Goal: Information Seeking & Learning: Learn about a topic

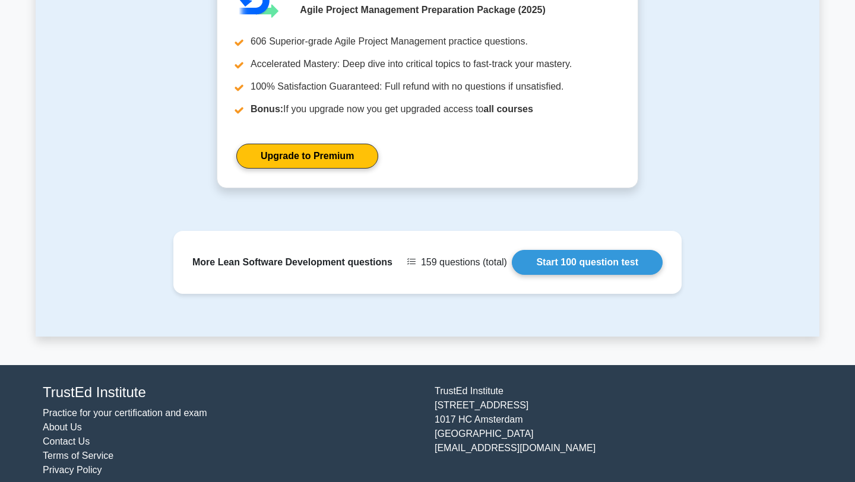
scroll to position [1210, 0]
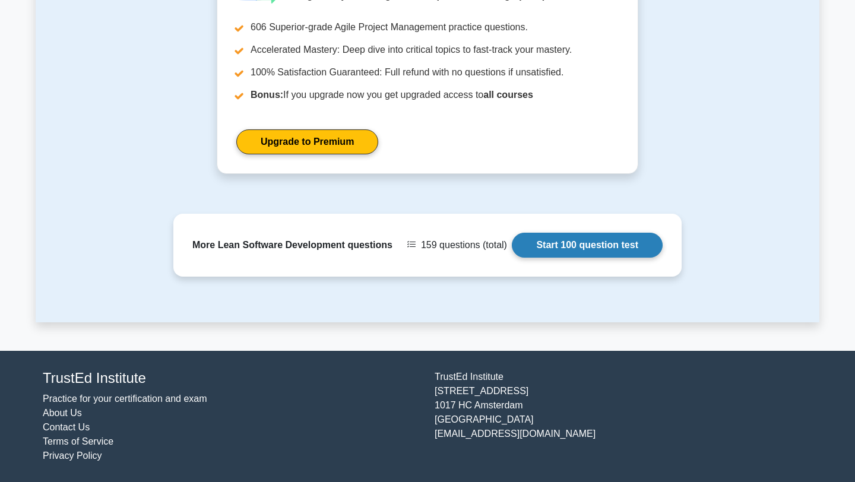
click at [564, 248] on link "Start 100 question test" at bounding box center [587, 245] width 151 height 25
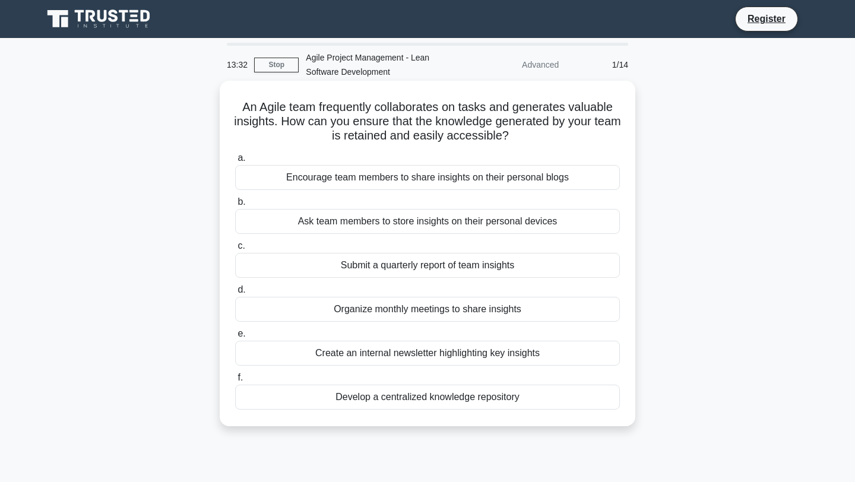
click at [474, 395] on div "Develop a centralized knowledge repository" at bounding box center [427, 397] width 385 height 25
click at [235, 382] on input "f. Develop a centralized knowledge repository" at bounding box center [235, 378] width 0 height 8
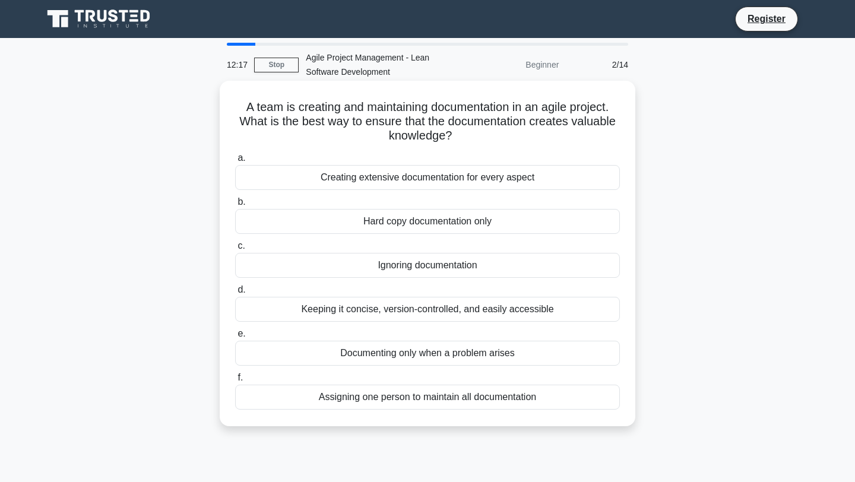
click at [518, 177] on div "Creating extensive documentation for every aspect" at bounding box center [427, 177] width 385 height 25
click at [235, 162] on input "a. Creating extensive documentation for every aspect" at bounding box center [235, 158] width 0 height 8
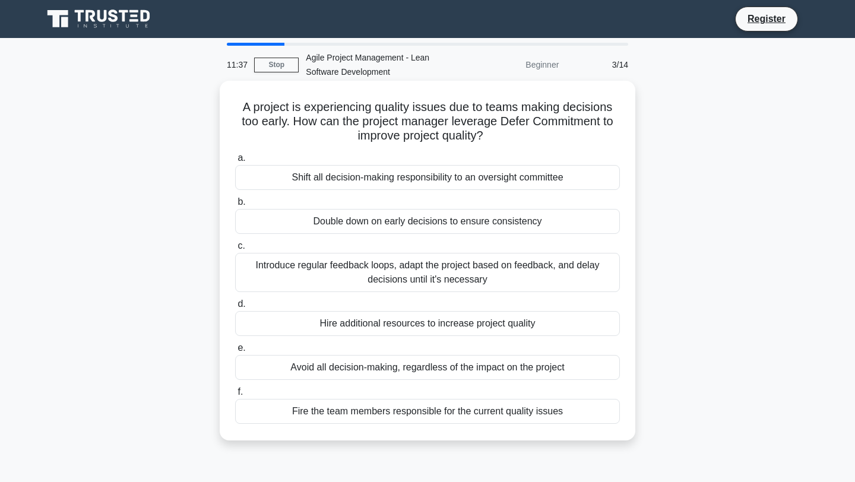
click at [430, 278] on div "Introduce regular feedback loops, adapt the project based on feedback, and dela…" at bounding box center [427, 272] width 385 height 39
click at [235, 250] on input "c. Introduce regular feedback loops, adapt the project based on feedback, and d…" at bounding box center [235, 246] width 0 height 8
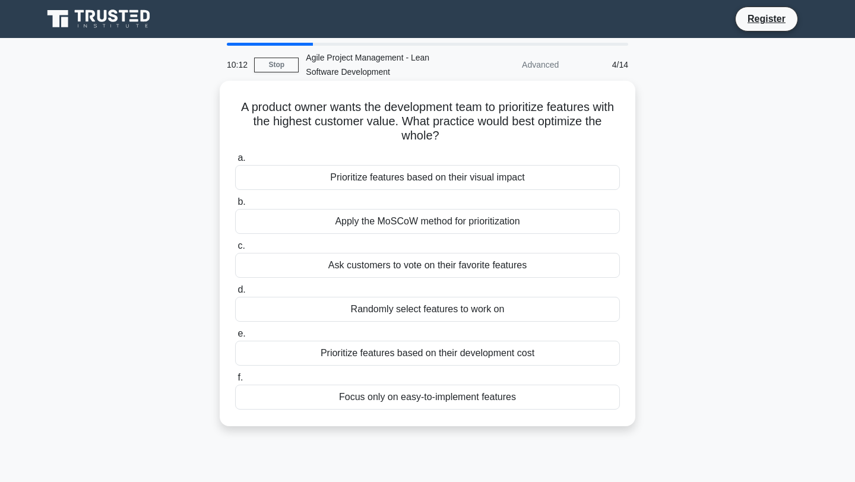
click at [360, 269] on div "Ask customers to vote on their favorite features" at bounding box center [427, 265] width 385 height 25
click at [235, 250] on input "c. Ask customers to vote on their favorite features" at bounding box center [235, 246] width 0 height 8
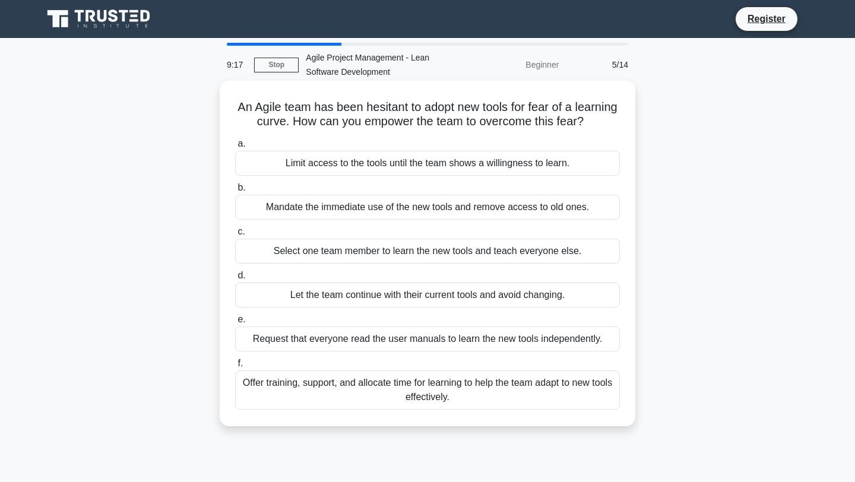
click at [342, 403] on div "Offer training, support, and allocate time for learning to help the team adapt …" at bounding box center [427, 389] width 385 height 39
click at [235, 367] on input "f. Offer training, support, and allocate time for learning to help the team ada…" at bounding box center [235, 364] width 0 height 8
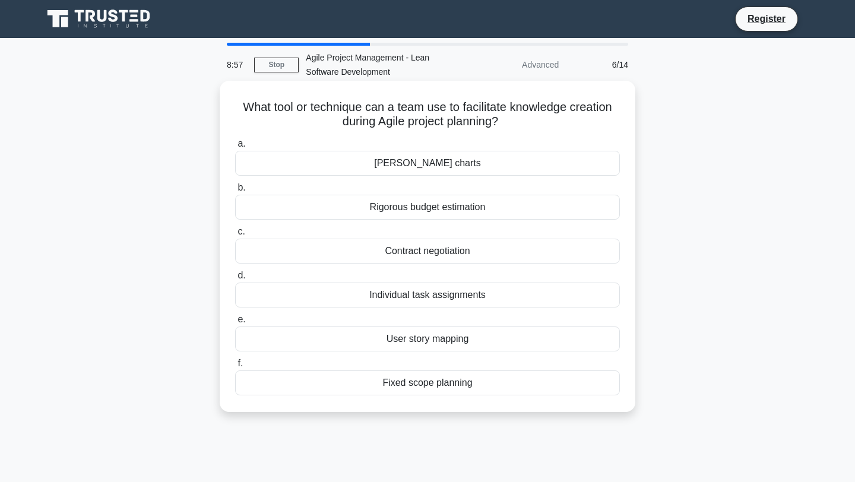
click at [385, 342] on div "User story mapping" at bounding box center [427, 338] width 385 height 25
click at [235, 323] on input "e. User story mapping" at bounding box center [235, 320] width 0 height 8
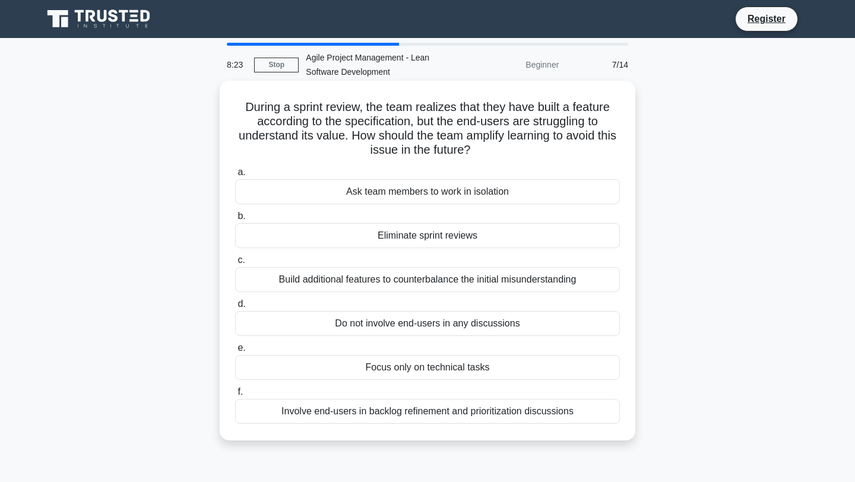
click at [396, 412] on div "Involve end-users in backlog refinement and prioritization discussions" at bounding box center [427, 411] width 385 height 25
click at [235, 396] on input "f. Involve end-users in backlog refinement and prioritization discussions" at bounding box center [235, 392] width 0 height 8
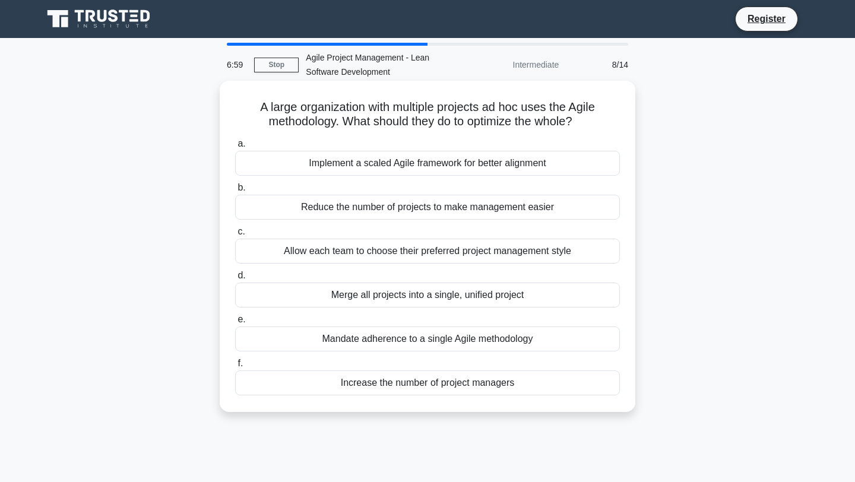
click at [472, 166] on div "Implement a scaled Agile framework for better alignment" at bounding box center [427, 163] width 385 height 25
click at [235, 148] on input "a. Implement a scaled Agile framework for better alignment" at bounding box center [235, 144] width 0 height 8
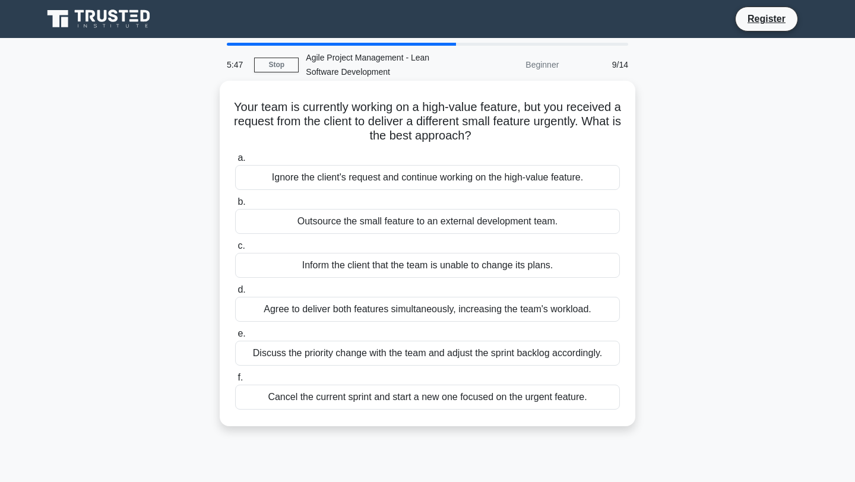
click at [476, 357] on div "Discuss the priority change with the team and adjust the sprint backlog accordi…" at bounding box center [427, 353] width 385 height 25
click at [235, 338] on input "e. Discuss the priority change with the team and adjust the sprint backlog acco…" at bounding box center [235, 334] width 0 height 8
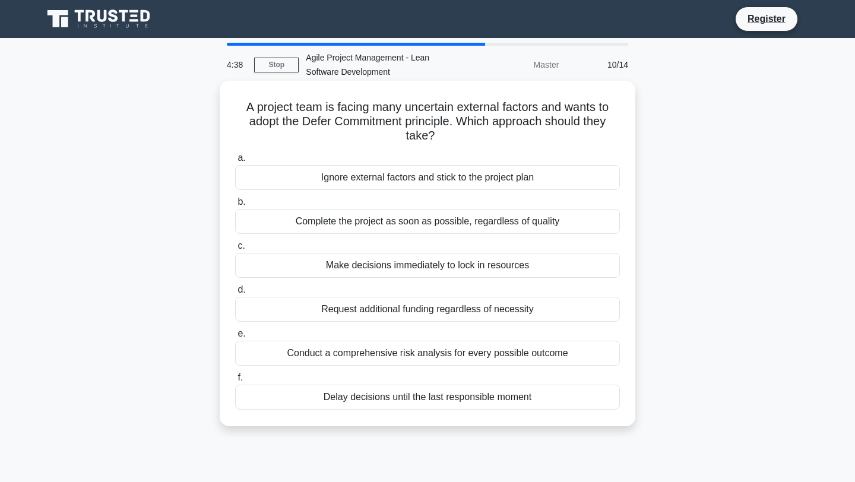
click at [446, 272] on div "Make decisions immediately to lock in resources" at bounding box center [427, 265] width 385 height 25
click at [235, 250] on input "c. Make decisions immediately to lock in resources" at bounding box center [235, 246] width 0 height 8
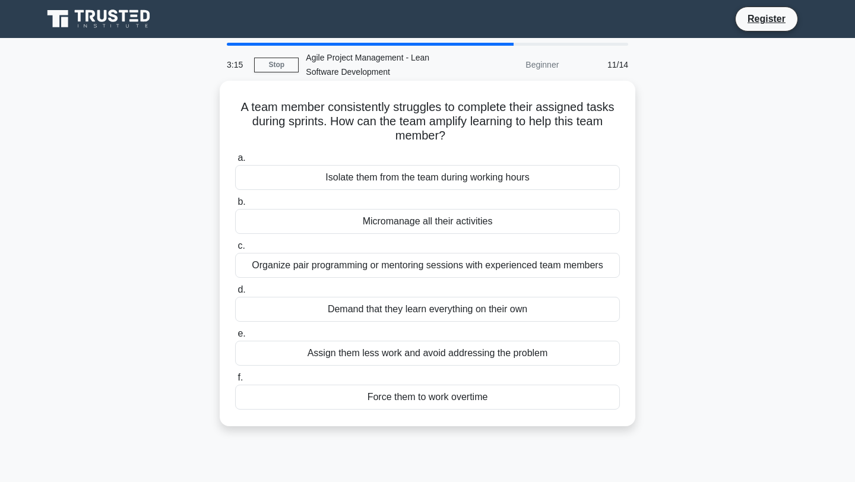
click at [373, 406] on div "Force them to work overtime" at bounding box center [427, 397] width 385 height 25
click at [235, 382] on input "f. Force them to work overtime" at bounding box center [235, 378] width 0 height 8
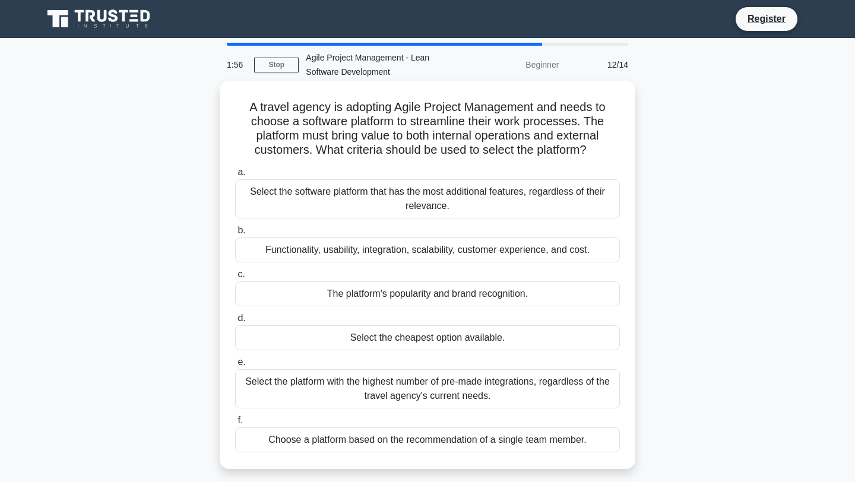
click at [449, 253] on div "Functionality, usability, integration, scalability, customer experience, and co…" at bounding box center [427, 249] width 385 height 25
click at [235, 234] on input "b. Functionality, usability, integration, scalability, customer experience, and…" at bounding box center [235, 231] width 0 height 8
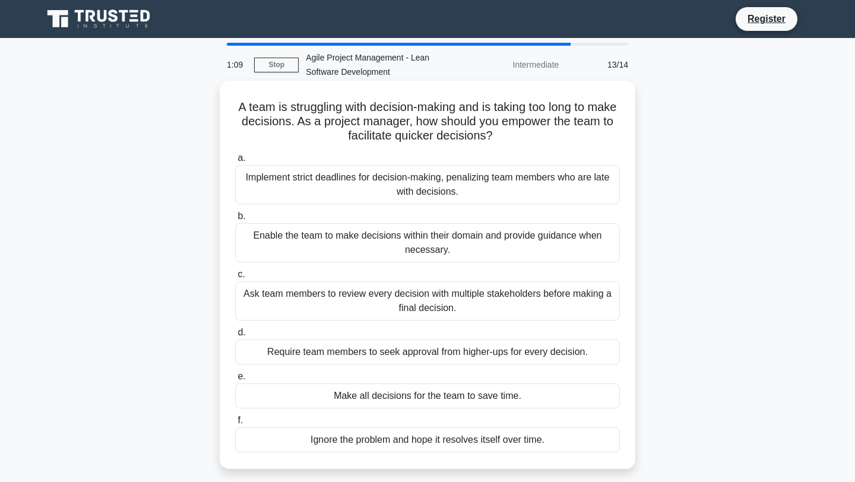
click at [446, 303] on div "Ask team members to review every decision with multiple stakeholders before mak…" at bounding box center [427, 300] width 385 height 39
click at [235, 278] on input "c. Ask team members to review every decision with multiple stakeholders before …" at bounding box center [235, 275] width 0 height 8
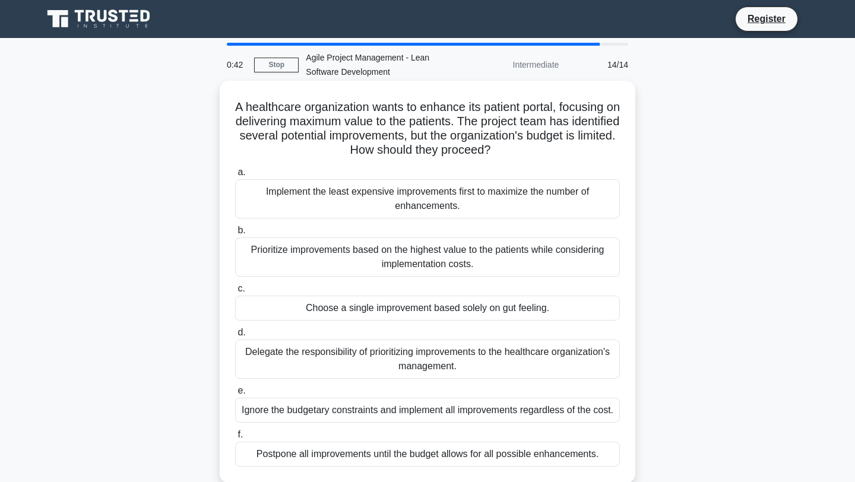
click at [434, 257] on div "Prioritize improvements based on the highest value to the patients while consid…" at bounding box center [427, 256] width 385 height 39
click at [235, 234] on input "b. Prioritize improvements based on the highest value to the patients while con…" at bounding box center [235, 231] width 0 height 8
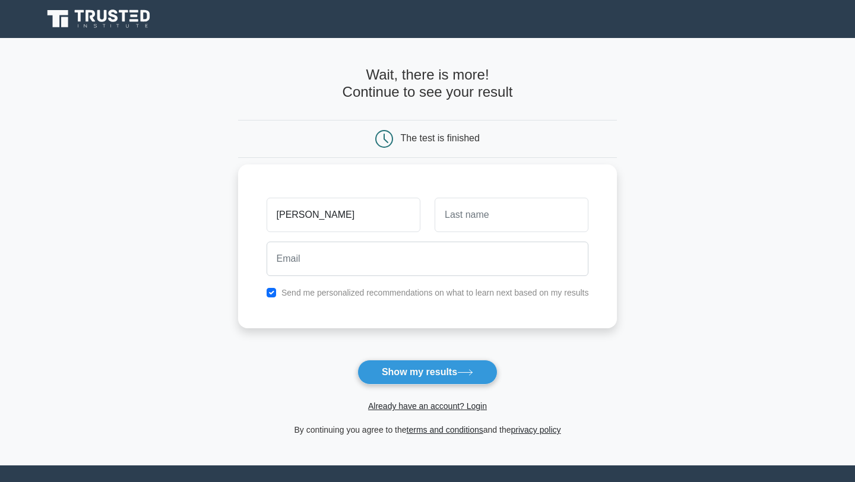
type input "yusuf"
click at [516, 217] on input "text" at bounding box center [511, 215] width 154 height 34
click at [458, 375] on button "Show my results" at bounding box center [427, 372] width 140 height 25
click at [592, 280] on div at bounding box center [427, 259] width 337 height 44
click at [506, 206] on input "text" at bounding box center [511, 215] width 154 height 34
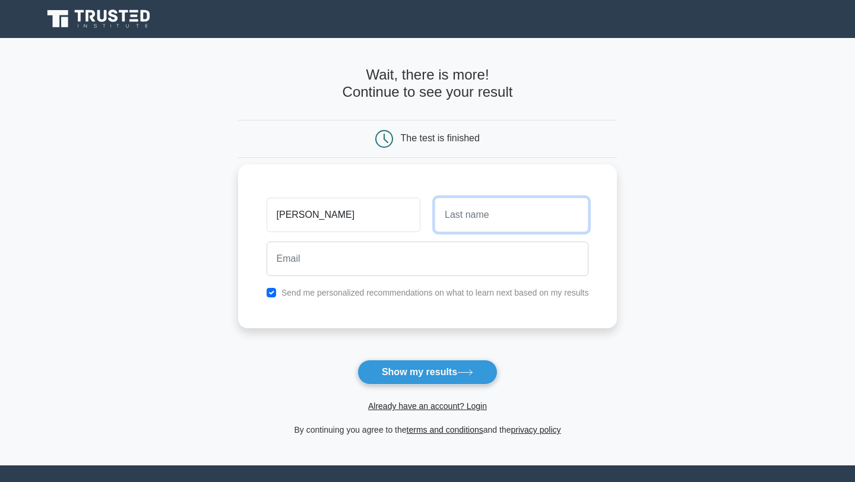
type input "[PERSON_NAME]"
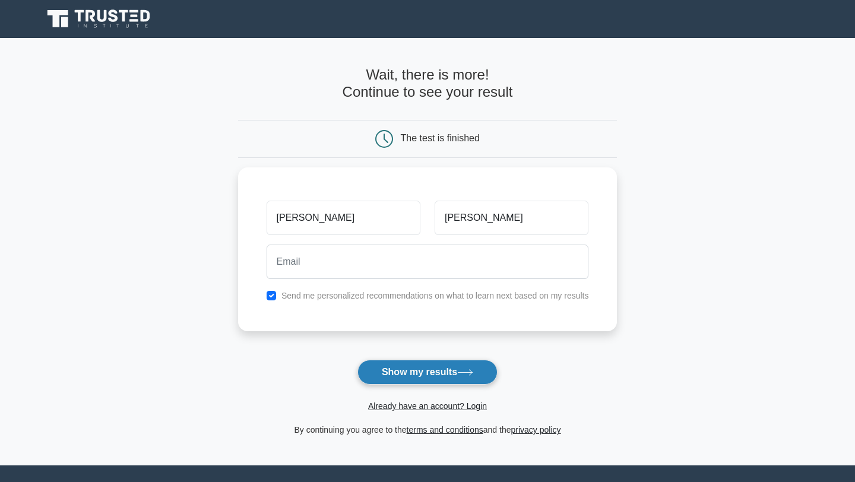
click at [443, 371] on button "Show my results" at bounding box center [427, 372] width 140 height 25
click at [436, 371] on button "Show my results" at bounding box center [427, 372] width 140 height 25
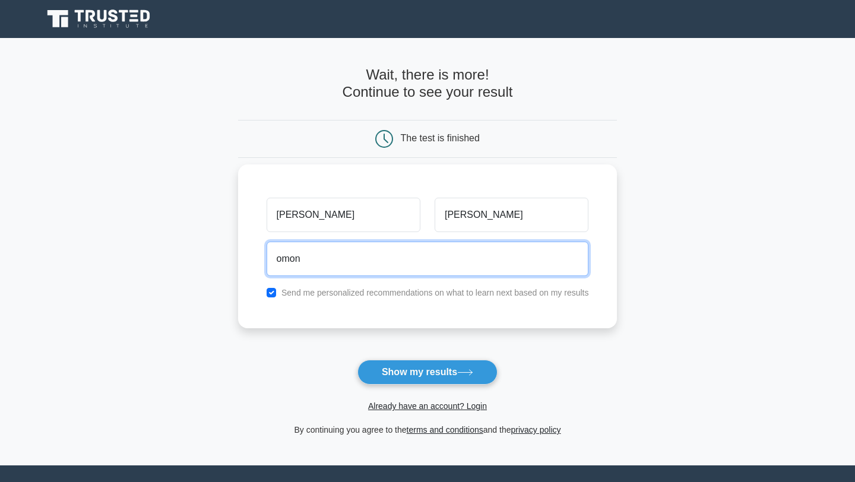
type input "[EMAIL_ADDRESS][DOMAIN_NAME]"
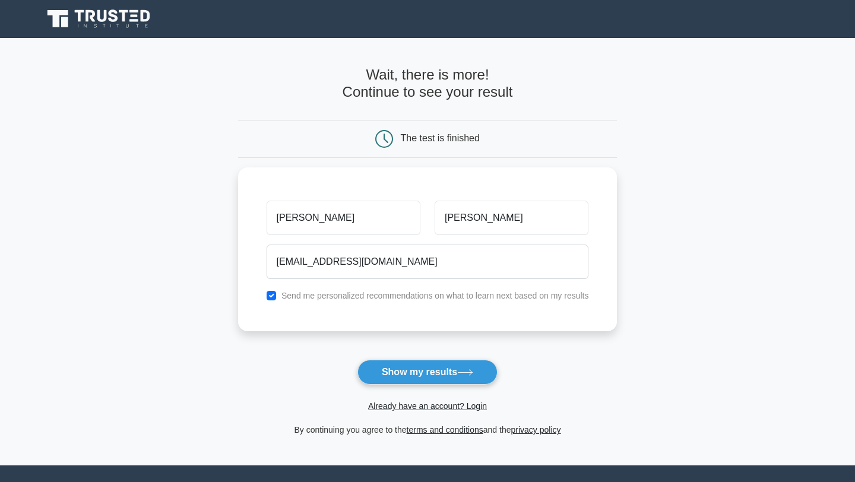
click at [341, 330] on form "Wait, there is more! Continue to see your result The test is finished yusuf YUS…" at bounding box center [427, 251] width 379 height 370
click at [365, 291] on label "Send me personalized recommendations on what to learn next based on my results" at bounding box center [434, 292] width 307 height 9
click at [316, 292] on label "Send me personalized recommendations on what to learn next based on my results" at bounding box center [434, 292] width 307 height 9
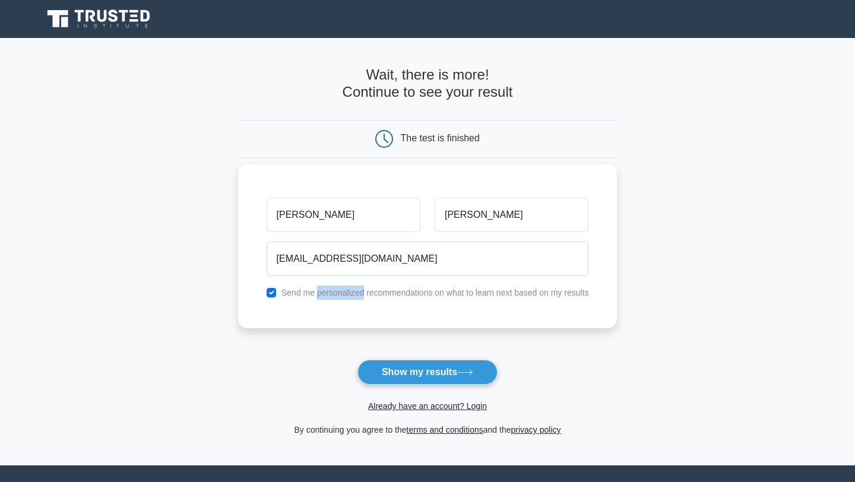
click at [316, 292] on label "Send me personalized recommendations on what to learn next based on my results" at bounding box center [434, 292] width 307 height 9
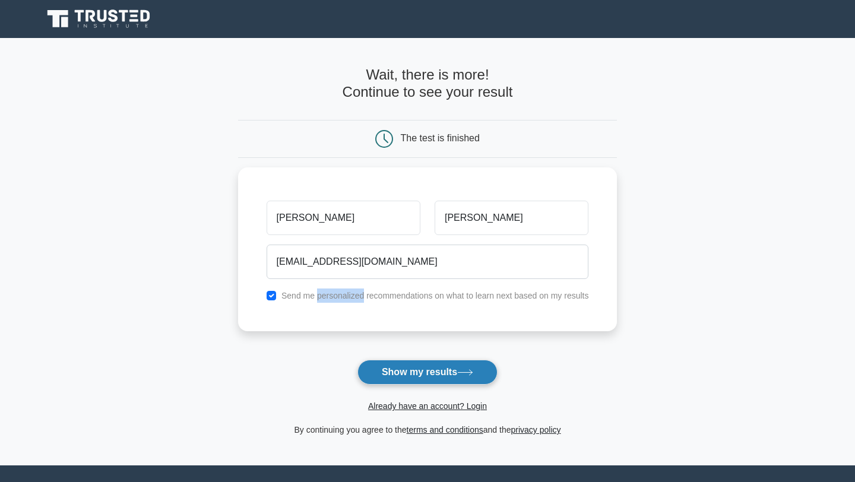
click at [423, 366] on button "Show my results" at bounding box center [427, 372] width 140 height 25
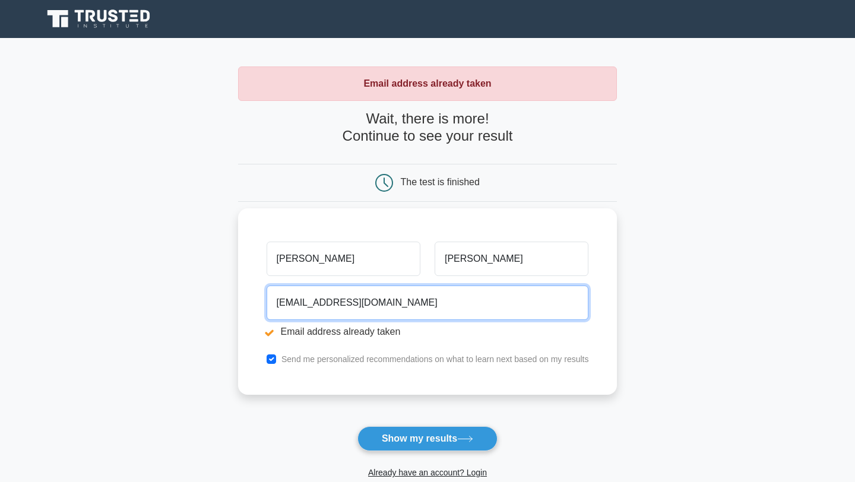
click at [287, 299] on input "omoniyi2000001@gmail.com" at bounding box center [427, 302] width 322 height 34
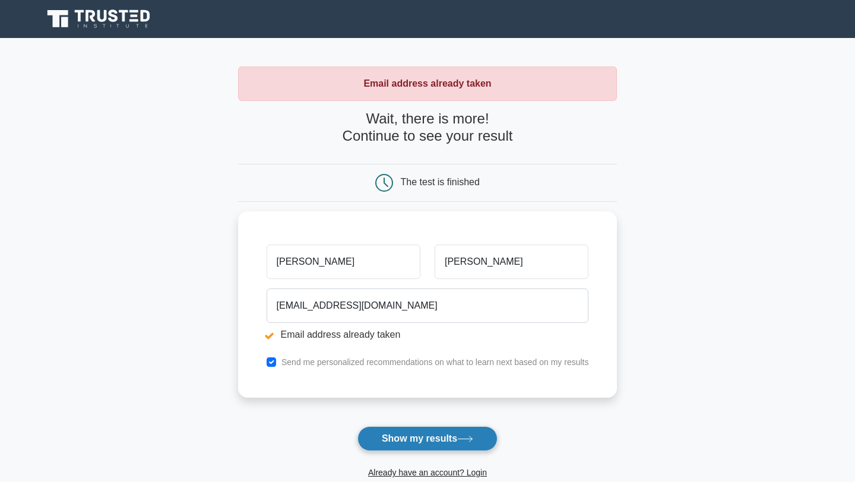
click at [433, 439] on button "Show my results" at bounding box center [427, 438] width 140 height 25
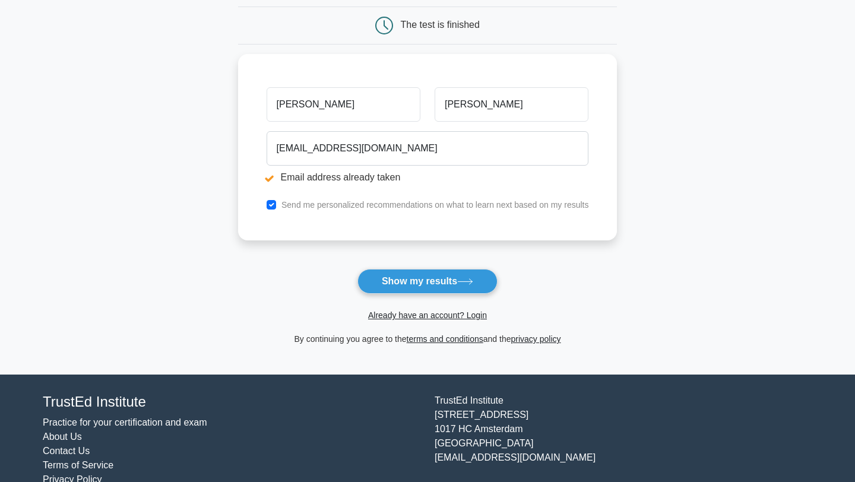
scroll to position [160, 0]
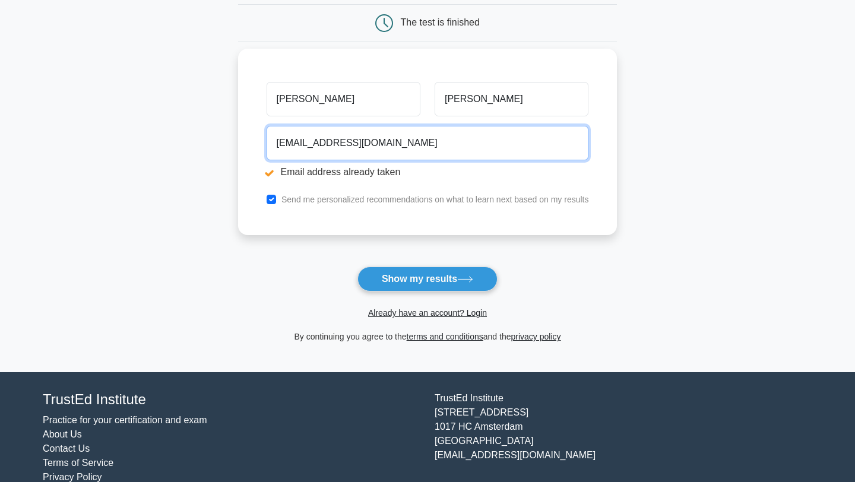
drag, startPoint x: 405, startPoint y: 144, endPoint x: 252, endPoint y: 87, distance: 163.9
click at [250, 87] on div "[PERSON_NAME] [EMAIL_ADDRESS][DOMAIN_NAME] Email address already taken Send me …" at bounding box center [427, 142] width 379 height 186
type input "[EMAIL_ADDRESS][DOMAIN_NAME]"
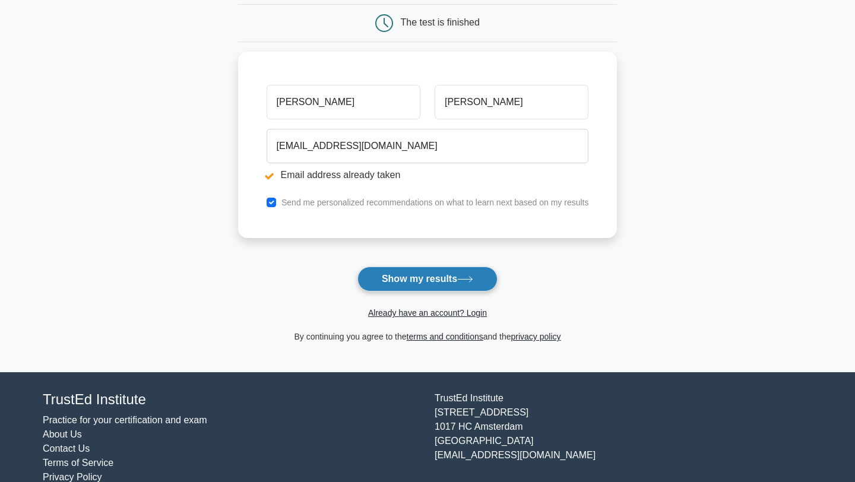
click at [414, 280] on button "Show my results" at bounding box center [427, 278] width 140 height 25
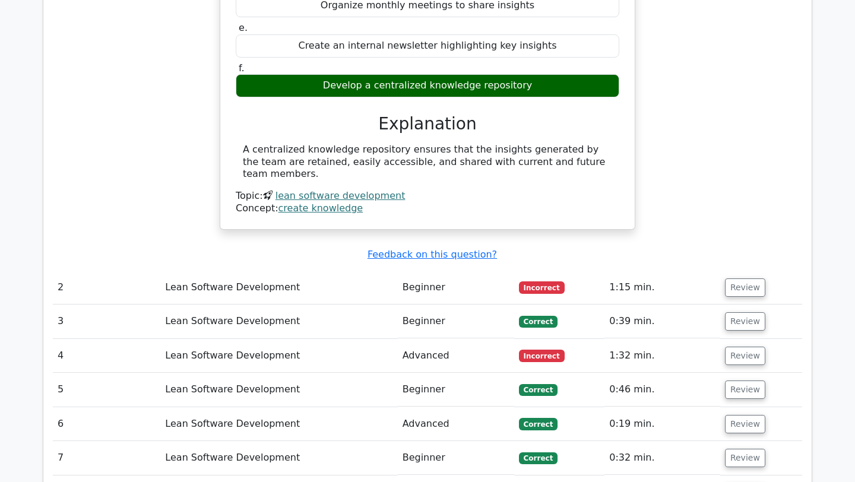
scroll to position [1112, 0]
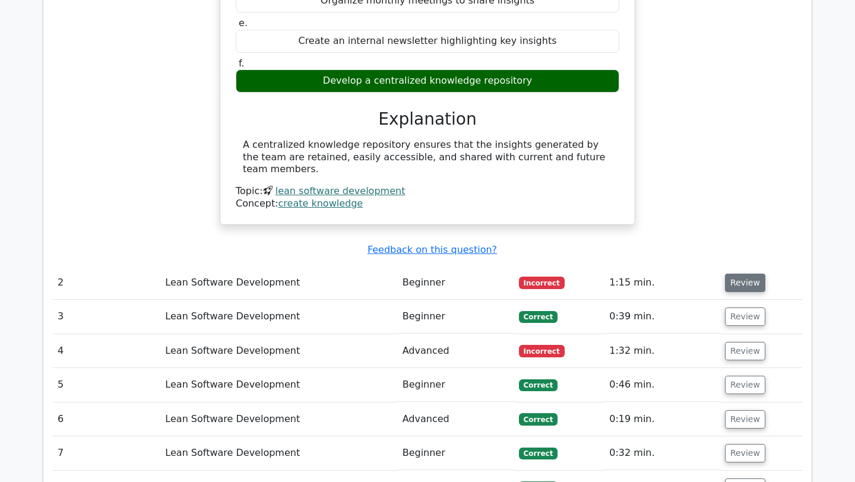
click at [725, 274] on button "Review" at bounding box center [745, 283] width 40 height 18
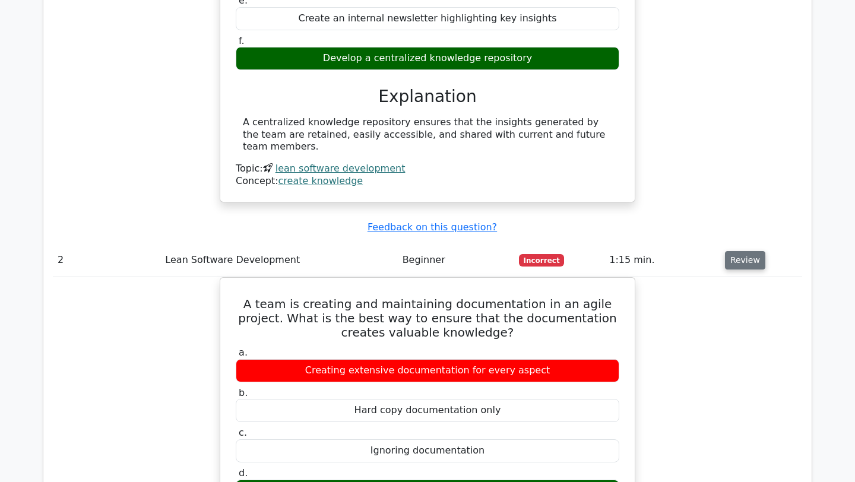
scroll to position [1024, 0]
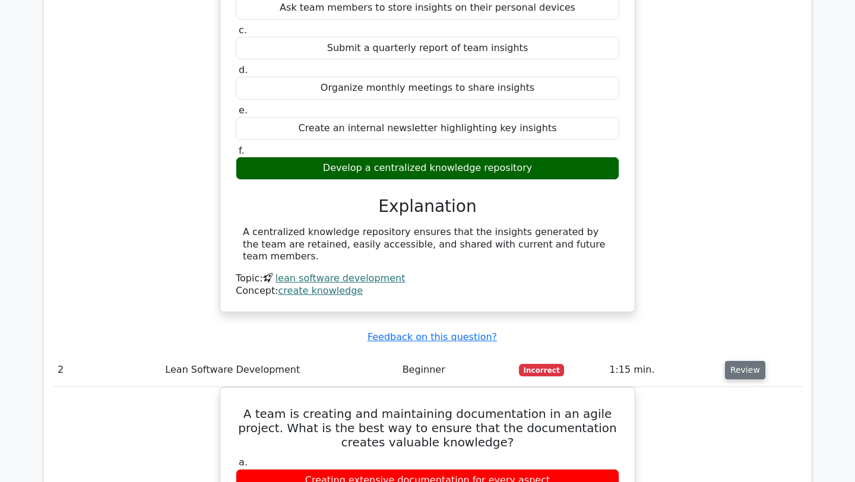
click at [725, 361] on button "Review" at bounding box center [745, 370] width 40 height 18
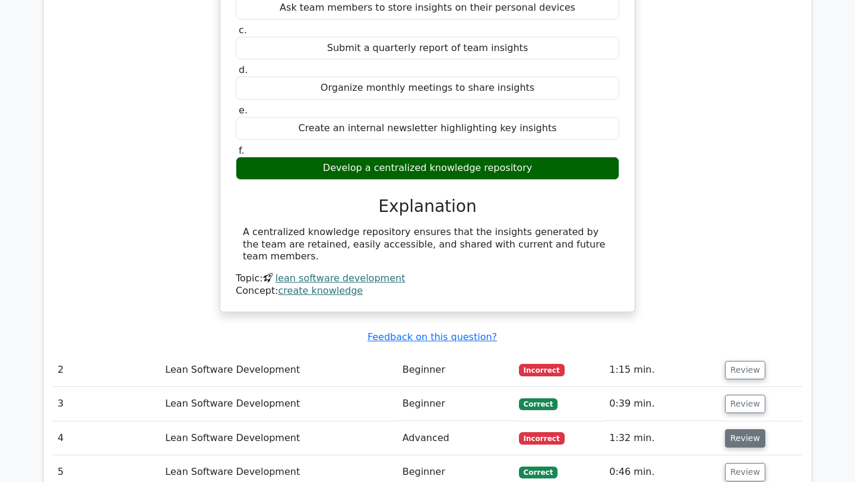
click at [725, 429] on button "Review" at bounding box center [745, 438] width 40 height 18
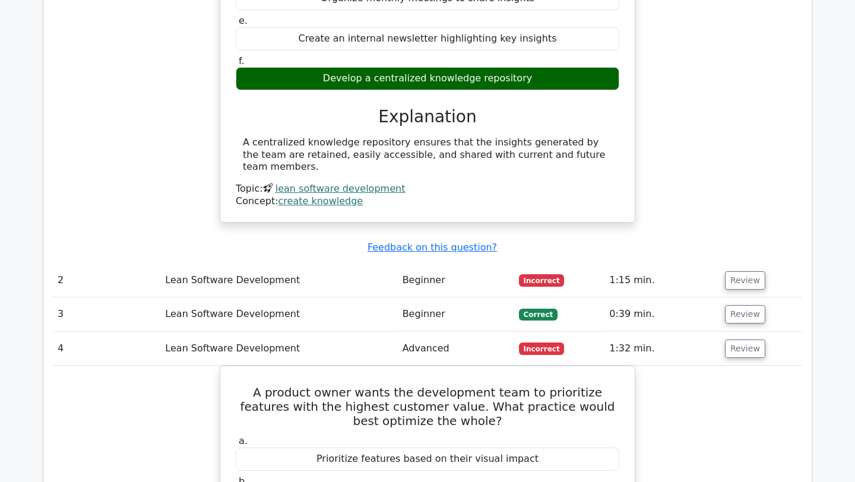
scroll to position [1115, 0]
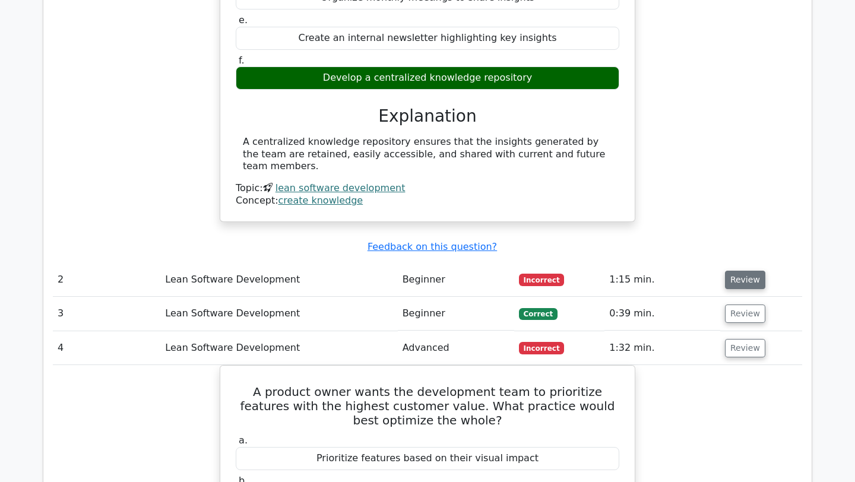
click at [725, 271] on button "Review" at bounding box center [745, 280] width 40 height 18
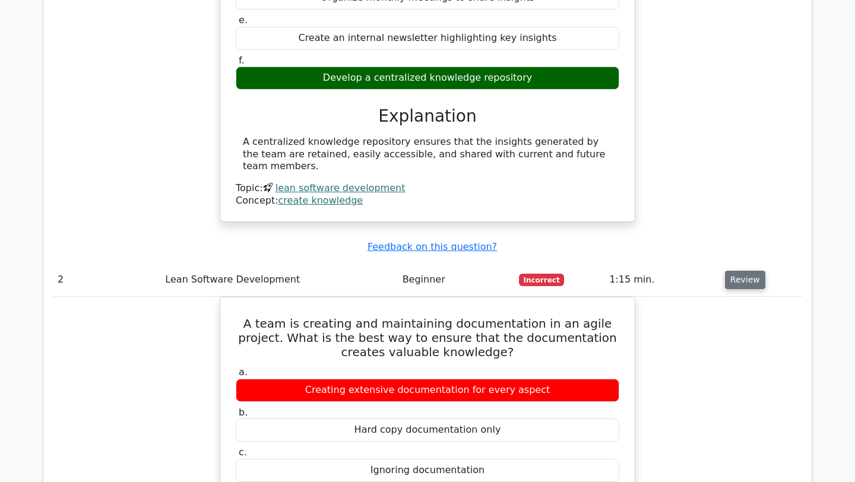
click at [725, 271] on button "Review" at bounding box center [745, 280] width 40 height 18
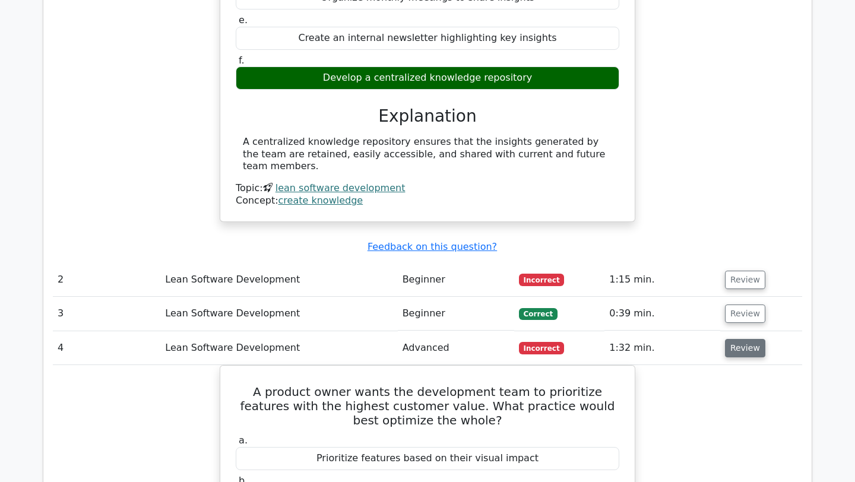
click at [725, 339] on button "Review" at bounding box center [745, 348] width 40 height 18
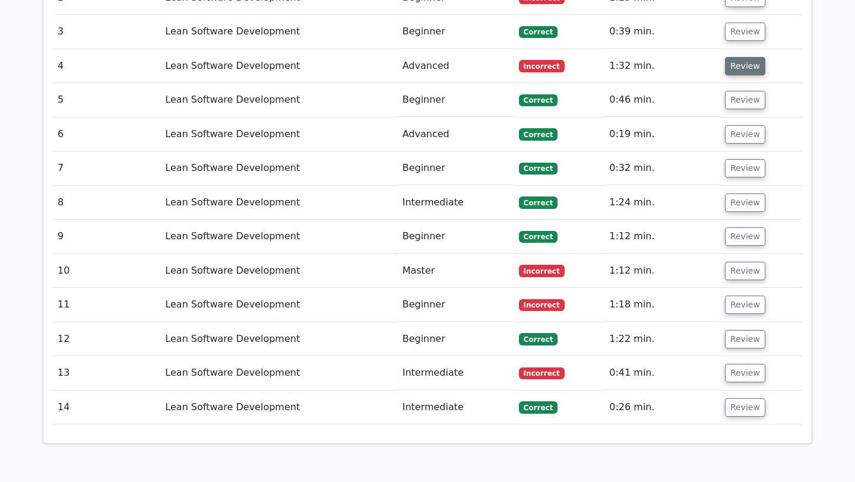
scroll to position [1398, 0]
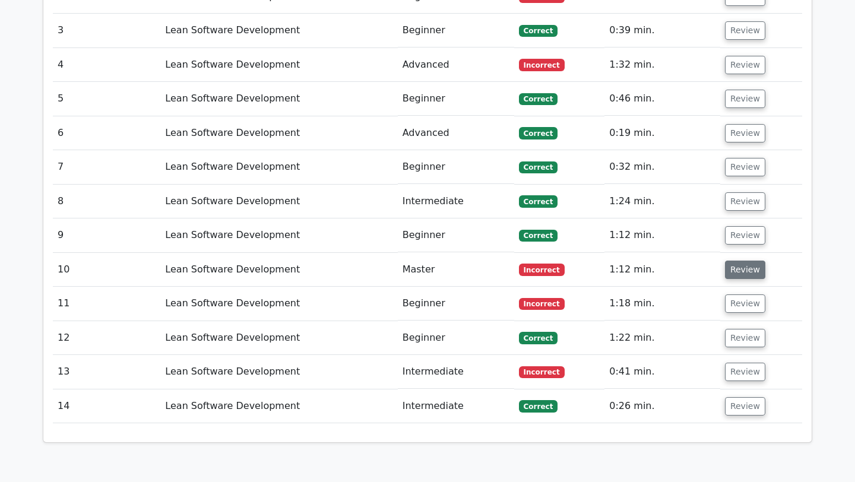
click at [725, 261] on button "Review" at bounding box center [745, 270] width 40 height 18
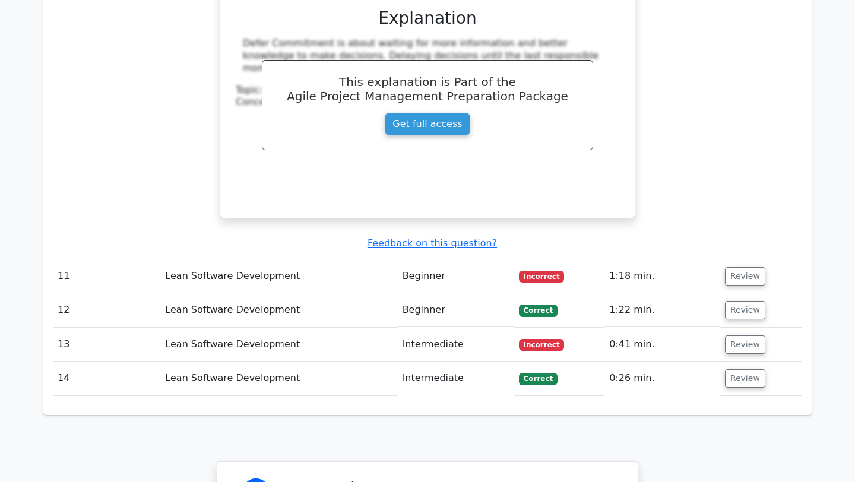
scroll to position [1838, 0]
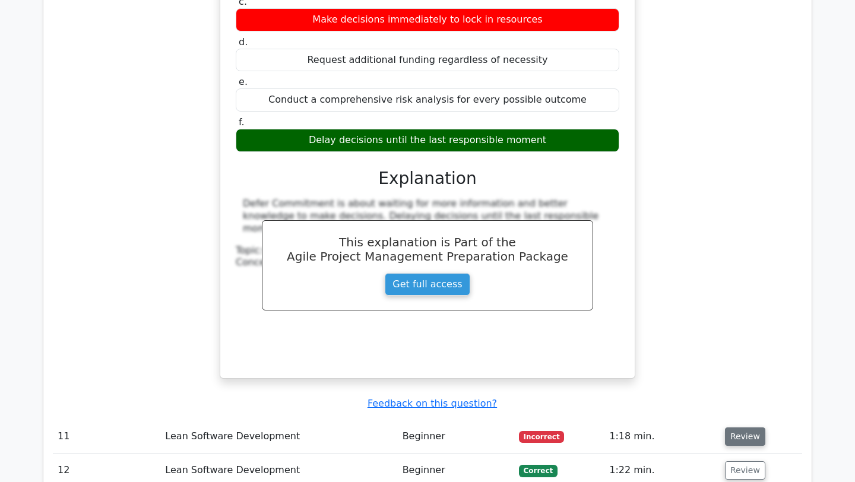
click at [725, 427] on button "Review" at bounding box center [745, 436] width 40 height 18
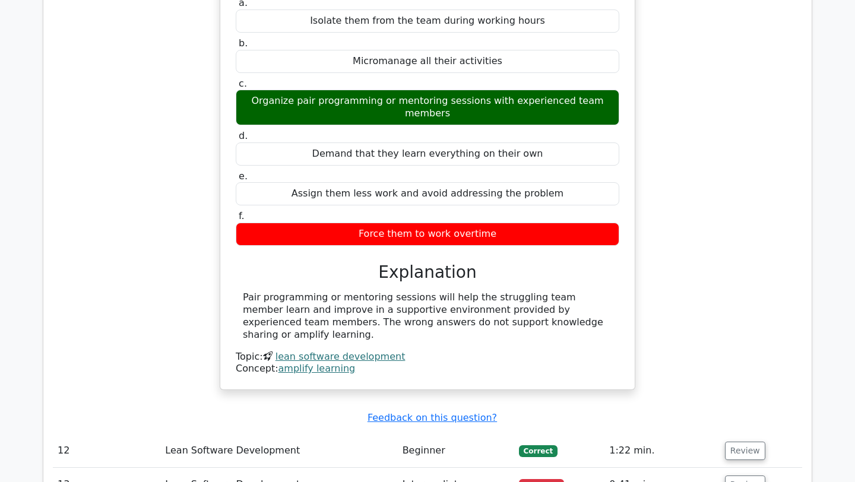
scroll to position [2363, 0]
